Goal: Information Seeking & Learning: Stay updated

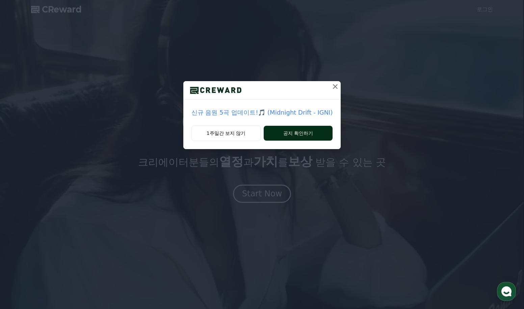
click at [277, 133] on button "공지 확인하기" at bounding box center [298, 133] width 69 height 15
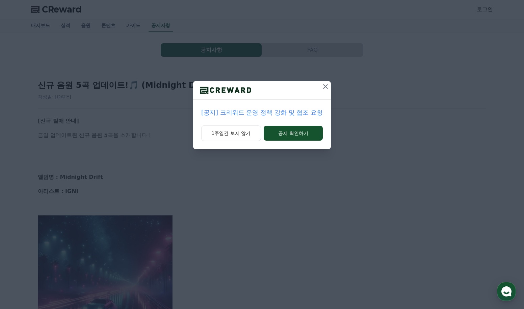
click at [303, 111] on p "[공지] 크리워드 운영 정책 강화 및 협조 요청" at bounding box center [262, 112] width 122 height 9
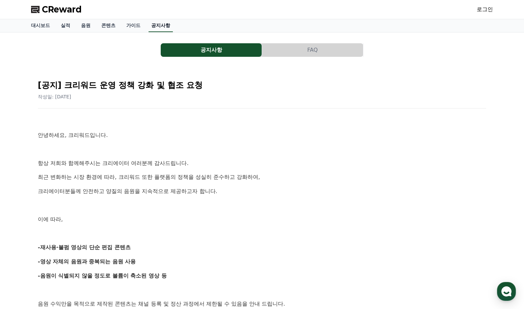
click at [160, 23] on link "공지사항" at bounding box center [161, 25] width 24 height 13
